Goal: Check status: Check status

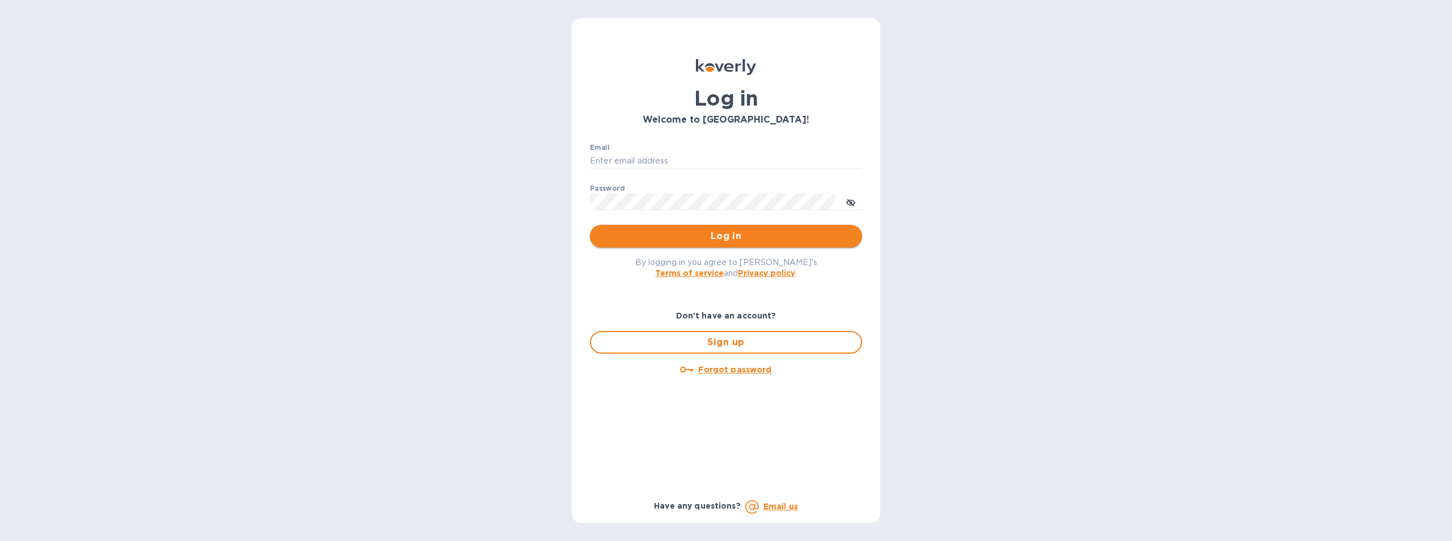
type input "cmendez@bluelinecontainers.com"
click at [747, 235] on span "Log in" at bounding box center [726, 236] width 254 height 14
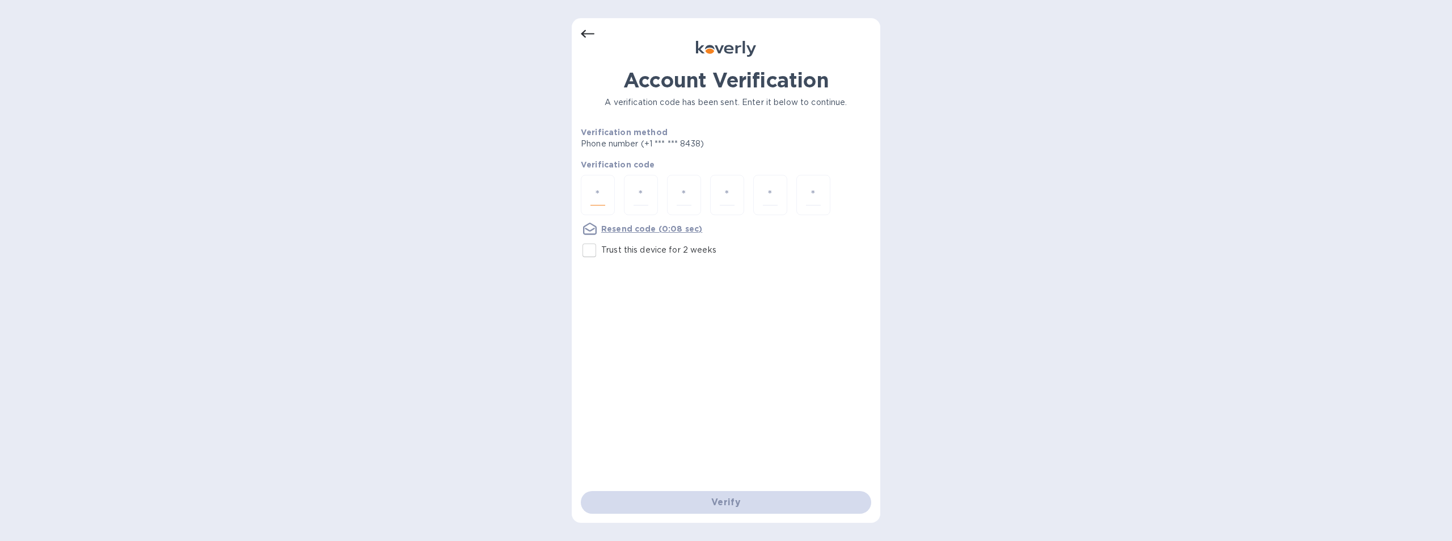
click at [595, 195] on input "number" at bounding box center [598, 194] width 15 height 21
type input "1"
type input "4"
type input "5"
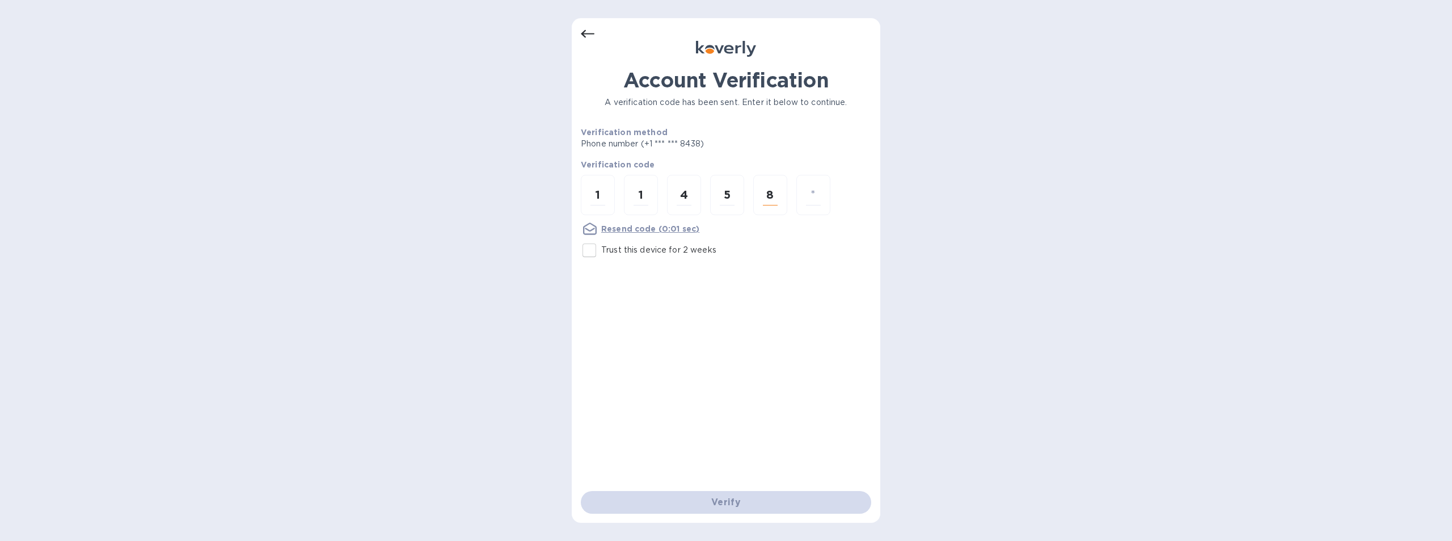
drag, startPoint x: 774, startPoint y: 195, endPoint x: 758, endPoint y: 195, distance: 15.9
click at [758, 195] on div "8" at bounding box center [770, 195] width 34 height 40
type input "3"
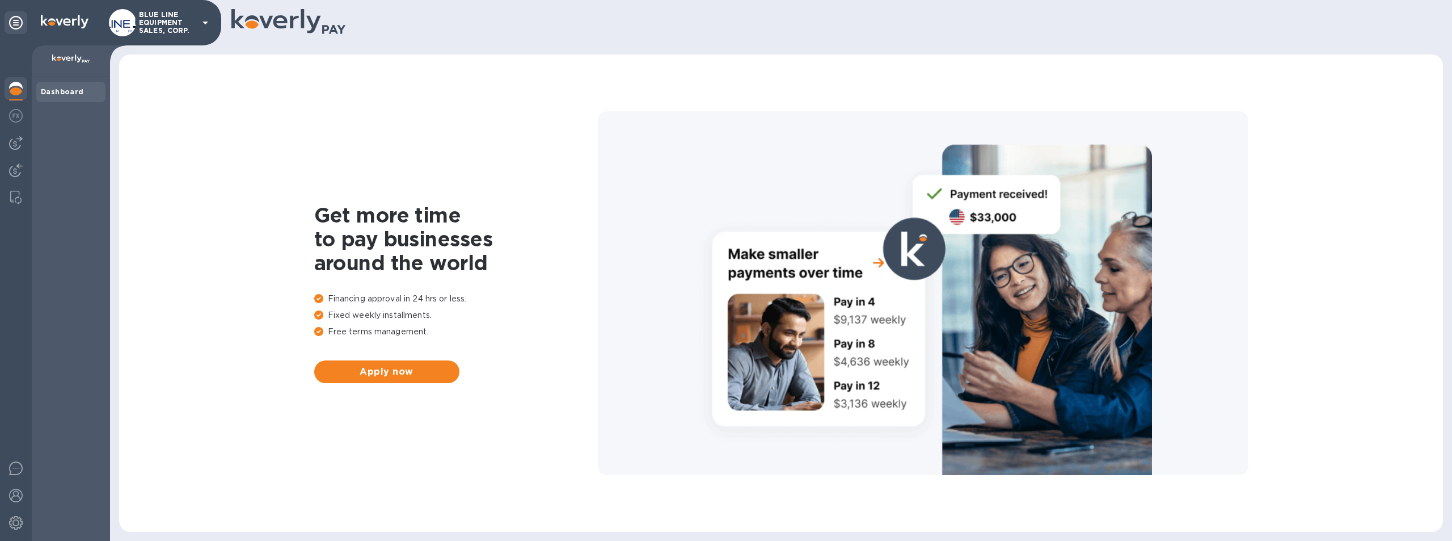
click at [166, 25] on p "BLUE LINE EQUIPMENT SALES, CORP." at bounding box center [167, 23] width 57 height 24
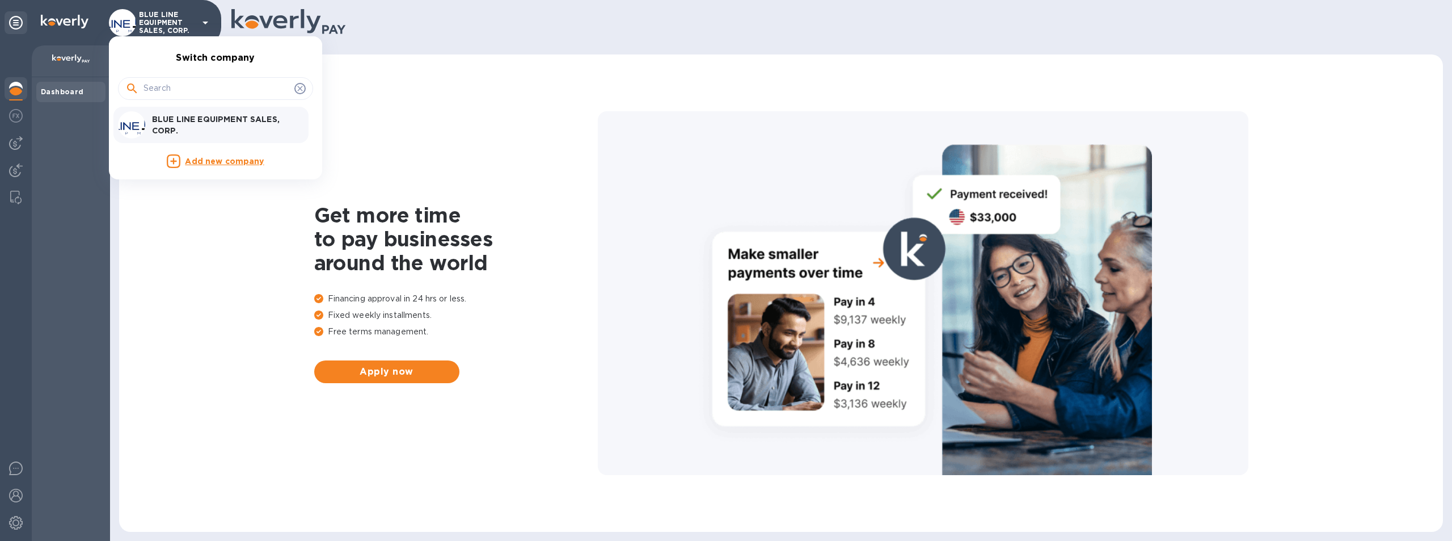
click at [241, 124] on p "BLUE LINE EQUIPMENT SALES, CORP." at bounding box center [223, 124] width 143 height 23
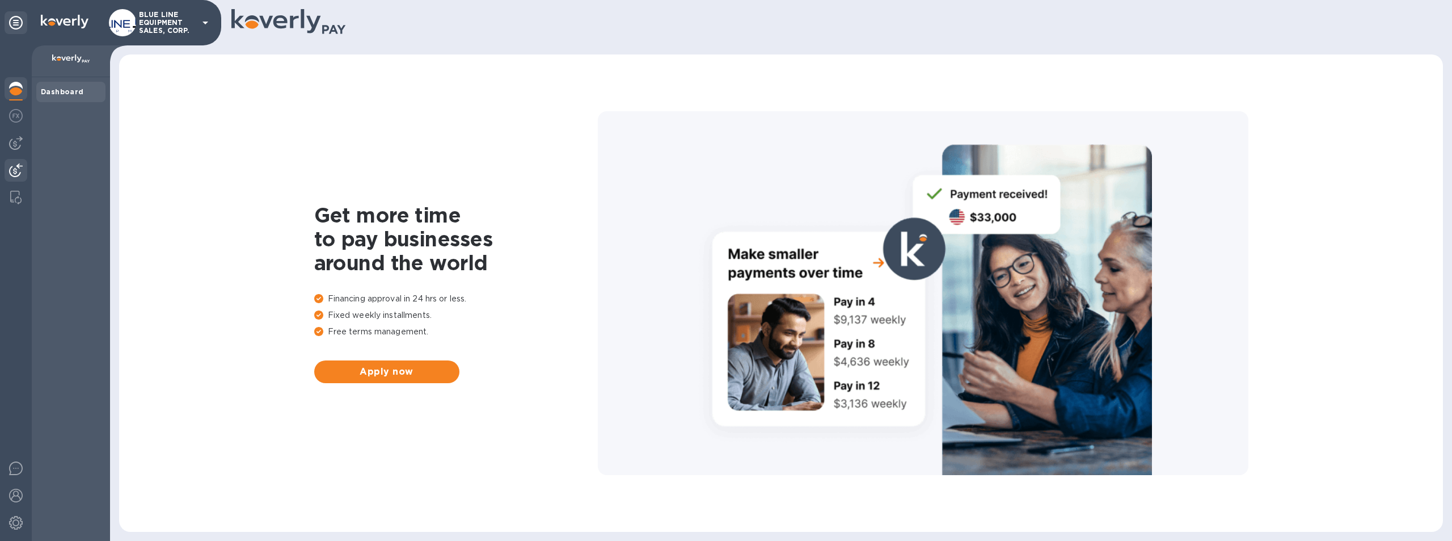
click at [18, 171] on img at bounding box center [16, 170] width 14 height 14
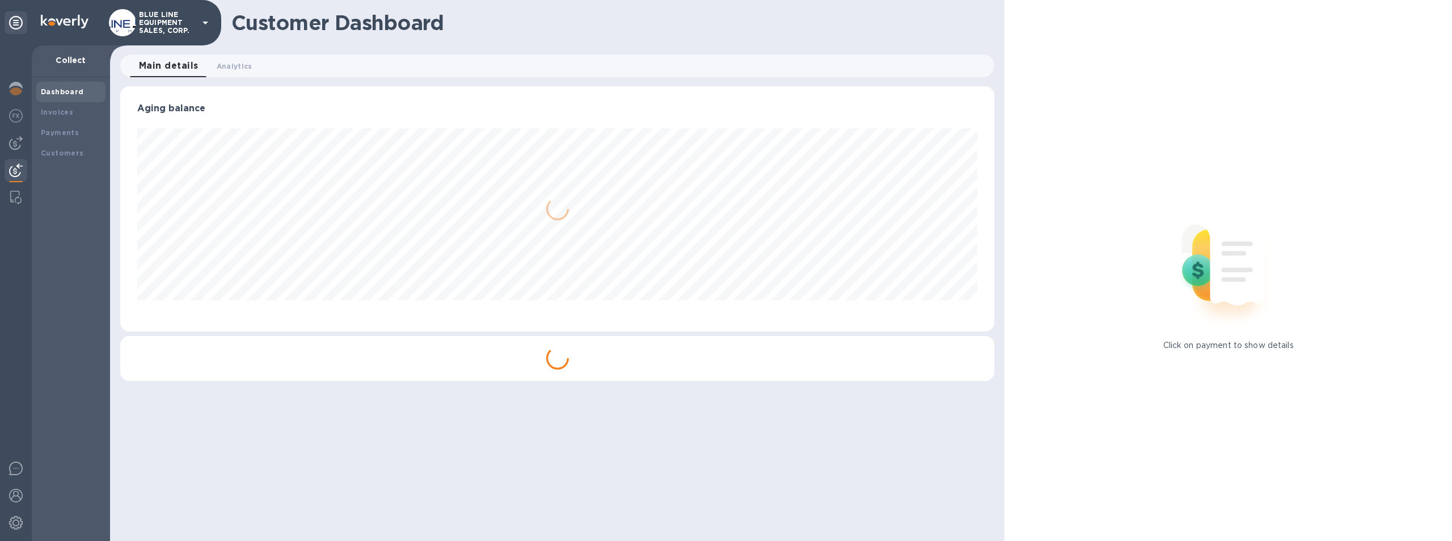
scroll to position [245, 875]
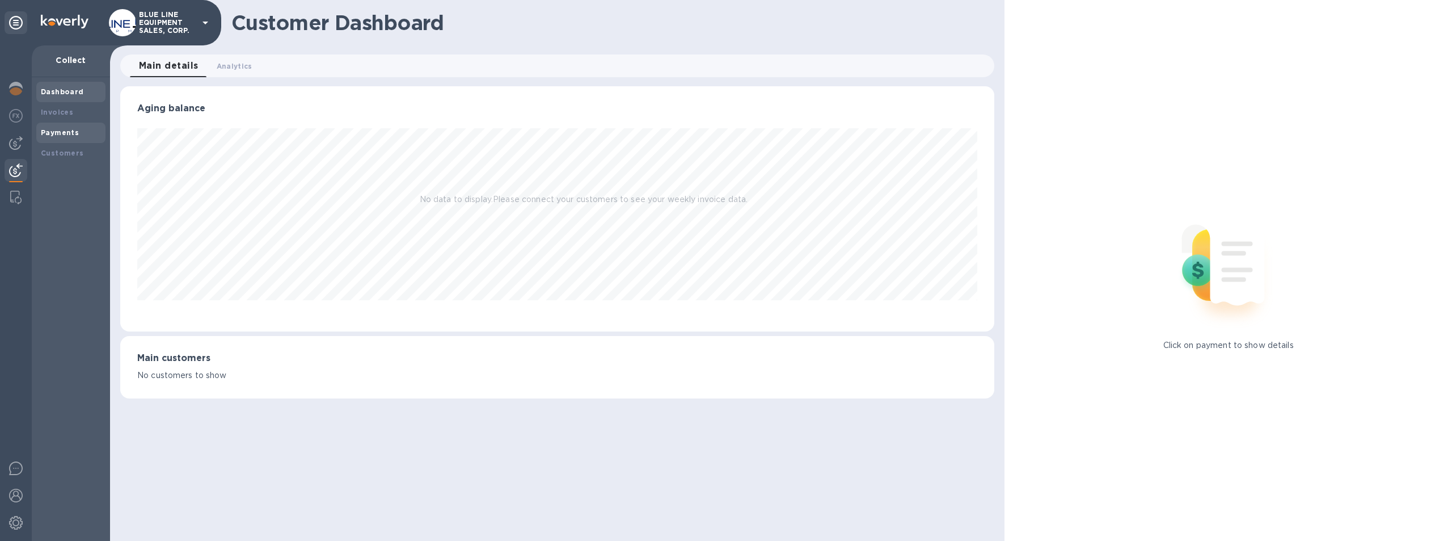
click at [58, 128] on b "Payments" at bounding box center [60, 132] width 38 height 9
